Goal: Information Seeking & Learning: Learn about a topic

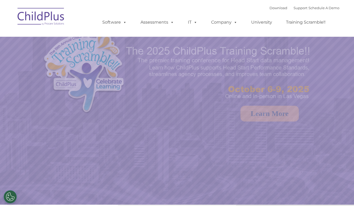
select select "MEDIUM"
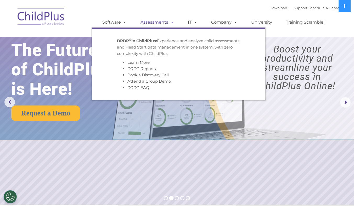
click at [173, 23] on span at bounding box center [171, 22] width 6 height 5
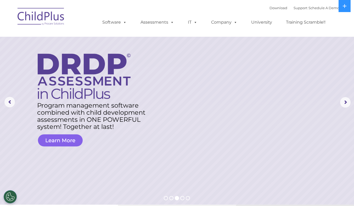
click at [56, 139] on link "Learn More" at bounding box center [60, 140] width 45 height 12
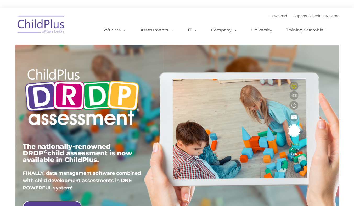
type input ""
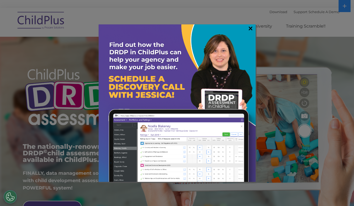
click at [251, 27] on link "×" at bounding box center [251, 28] width 6 height 5
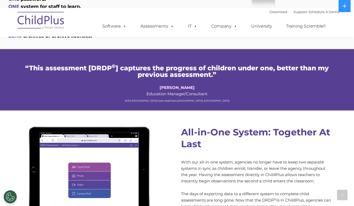
scroll to position [368, 0]
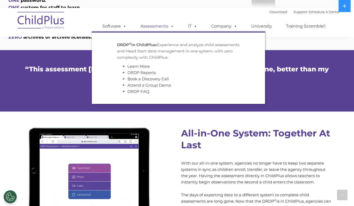
click at [172, 26] on span at bounding box center [171, 26] width 6 height 5
